Goal: Task Accomplishment & Management: Use online tool/utility

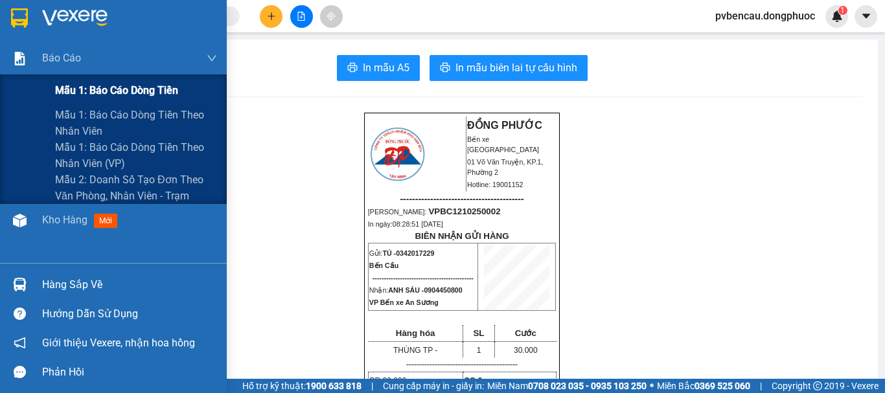
click at [63, 69] on div "Báo cáo" at bounding box center [129, 58] width 175 height 32
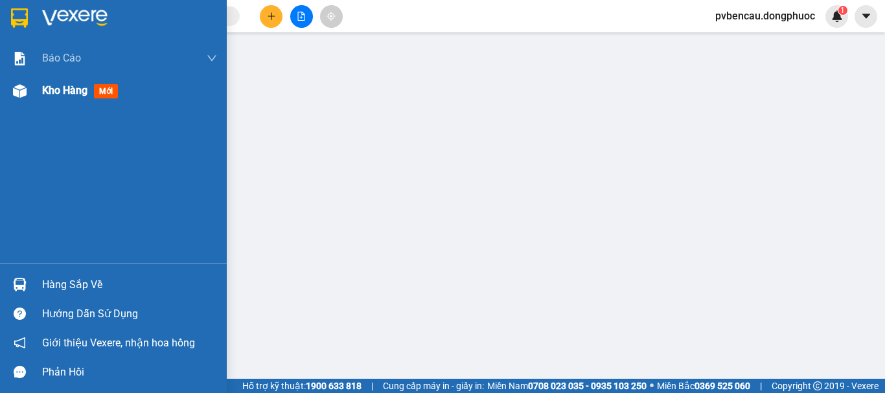
click at [67, 93] on span "Kho hàng" at bounding box center [64, 90] width 45 height 12
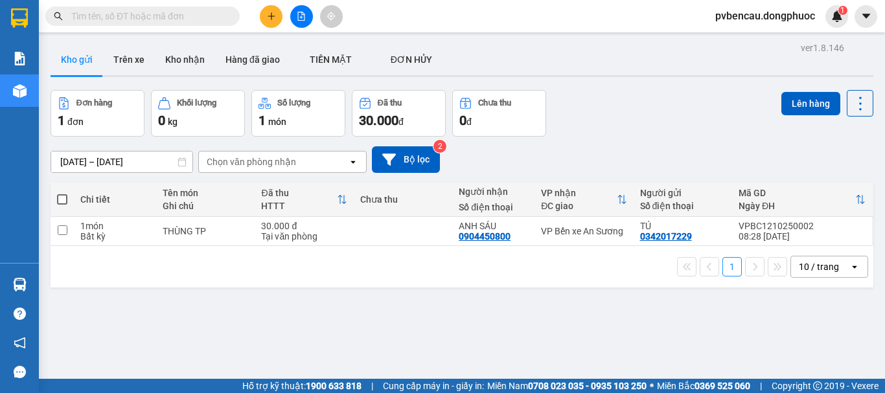
click at [170, 209] on div "Ghi chú" at bounding box center [205, 206] width 85 height 10
click at [178, 229] on div "THÙNG TP" at bounding box center [205, 231] width 85 height 10
checkbox input "true"
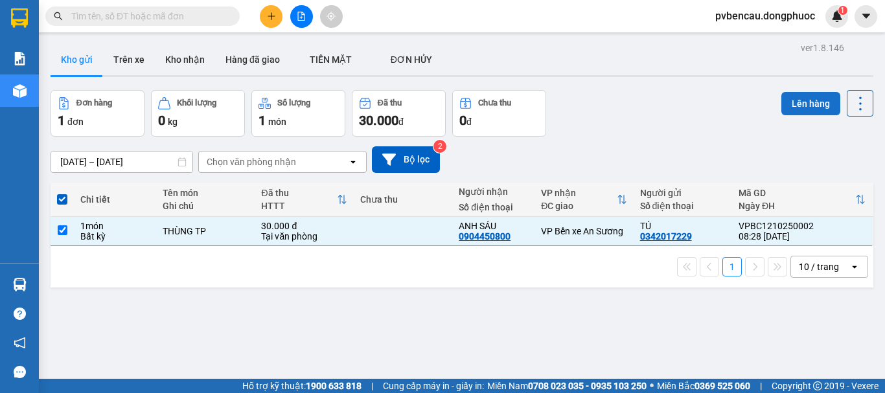
click at [797, 99] on button "Lên hàng" at bounding box center [810, 103] width 59 height 23
